Goal: Task Accomplishment & Management: Manage account settings

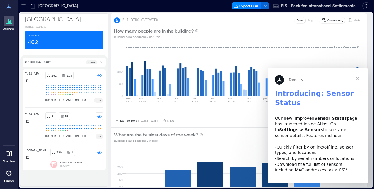
click at [357, 80] on span "Close" at bounding box center [357, 78] width 21 height 21
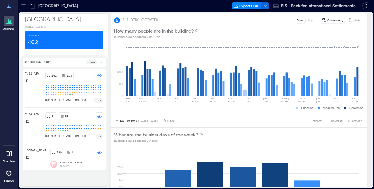
click at [10, 175] on icon at bounding box center [9, 173] width 6 height 6
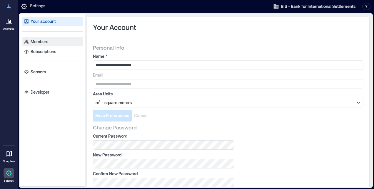
click at [50, 43] on link "Members" at bounding box center [52, 41] width 61 height 9
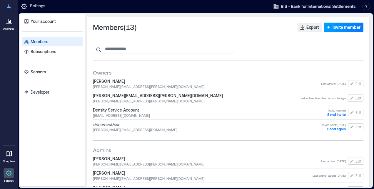
click at [333, 29] on span "Invite member" at bounding box center [346, 27] width 28 height 6
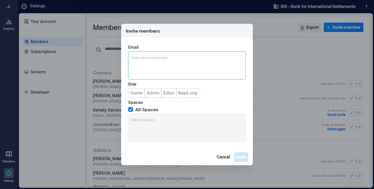
click at [218, 56] on div at bounding box center [186, 58] width 111 height 6
type input "**********"
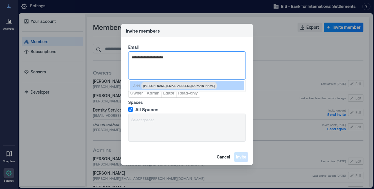
click at [151, 84] on span "[PERSON_NAME][EMAIL_ADDRESS][DOMAIN_NAME]" at bounding box center [179, 85] width 72 height 5
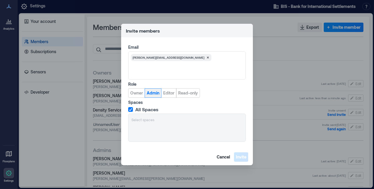
click at [156, 93] on span "Admin" at bounding box center [153, 93] width 13 height 6
click at [239, 157] on span "Invite" at bounding box center [241, 157] width 11 height 6
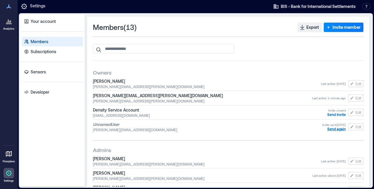
click at [335, 128] on span "Send again" at bounding box center [336, 129] width 19 height 4
drag, startPoint x: 372, startPoint y: 73, endPoint x: 371, endPoint y: 90, distance: 16.5
click at [371, 90] on div "Your account Members Subscriptions Sensors Developer Members ( 13 ) Export Invi…" at bounding box center [196, 100] width 354 height 175
click at [58, 145] on div "Your account Members Subscriptions Sensors Developer" at bounding box center [52, 100] width 65 height 173
click at [257, 22] on div "Members ( 13 ) Export Invite member Owners [PERSON_NAME] [PERSON_NAME][EMAIL_AD…" at bounding box center [228, 165] width 282 height 297
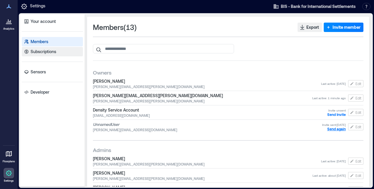
click at [44, 48] on link "Subscriptions" at bounding box center [52, 51] width 61 height 9
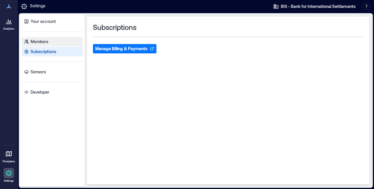
click at [47, 42] on p "Members" at bounding box center [40, 42] width 18 height 6
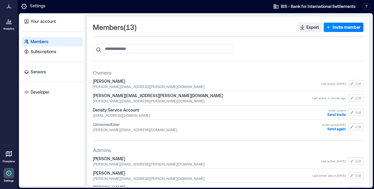
click at [10, 156] on icon at bounding box center [9, 154] width 6 height 6
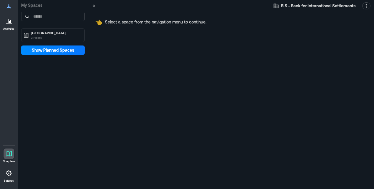
click at [49, 42] on div "[GEOGRAPHIC_DATA] 3 Floors" at bounding box center [52, 36] width 63 height 14
click at [54, 35] on p "[GEOGRAPHIC_DATA]" at bounding box center [55, 33] width 49 height 5
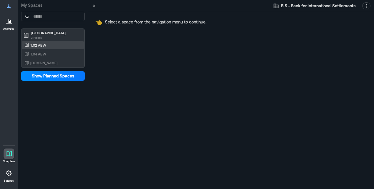
click at [40, 47] on p "T.02 ABW" at bounding box center [38, 45] width 16 height 5
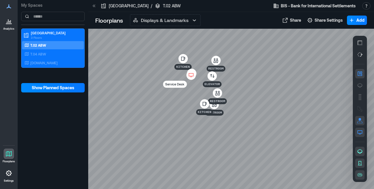
click at [48, 121] on div "My Spaces [GEOGRAPHIC_DATA] 3 Floors T.02 ABW T.04 ABW [DOMAIN_NAME] Show Plann…" at bounding box center [53, 94] width 71 height 189
click at [35, 110] on div "My Spaces [GEOGRAPHIC_DATA] 3 Floors T.02 ABW T.04 ABW [DOMAIN_NAME] Show Plann…" at bounding box center [53, 94] width 71 height 189
click at [34, 115] on div "My Spaces [GEOGRAPHIC_DATA] 3 Floors T.02 ABW T.04 ABW [DOMAIN_NAME] Show Plann…" at bounding box center [53, 94] width 71 height 189
click at [42, 112] on div "My Spaces [GEOGRAPHIC_DATA] 3 Floors T.02 ABW T.04 ABW [DOMAIN_NAME] Show Plann…" at bounding box center [53, 94] width 71 height 189
